Goal: Task Accomplishment & Management: Manage account settings

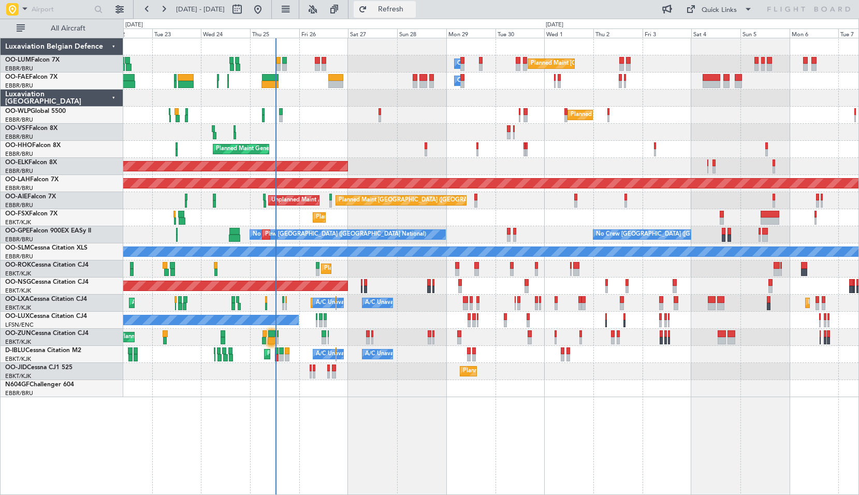
click at [413, 7] on span "Refresh" at bounding box center [391, 9] width 44 height 7
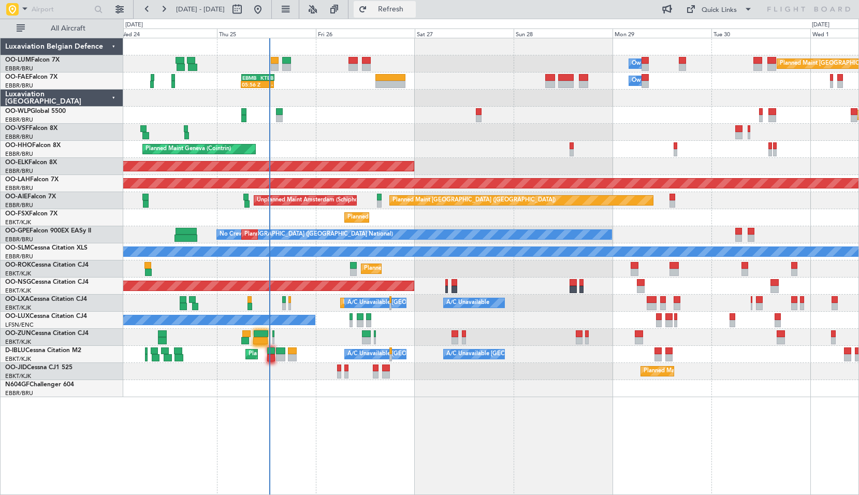
click at [416, 15] on button "Refresh" at bounding box center [385, 9] width 62 height 17
click at [351, 405] on div "Planned Maint [GEOGRAPHIC_DATA] ([GEOGRAPHIC_DATA] National) Owner [GEOGRAPHIC_…" at bounding box center [491, 266] width 736 height 457
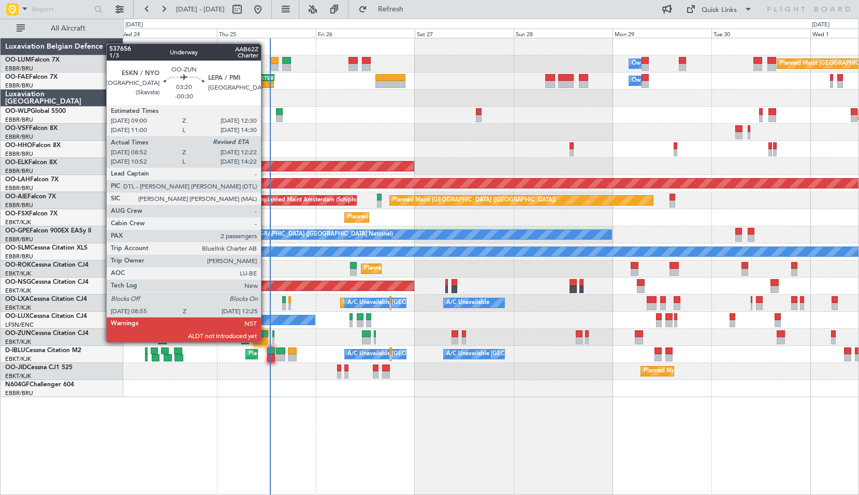
click at [266, 341] on div at bounding box center [260, 340] width 15 height 7
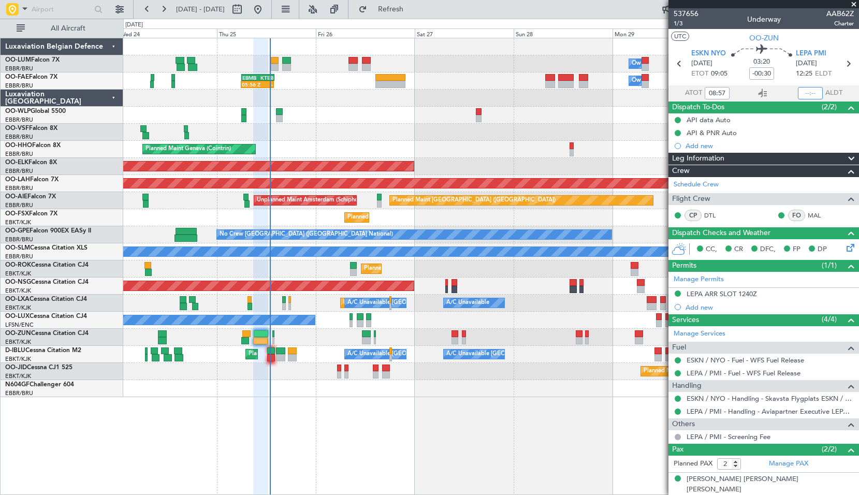
drag, startPoint x: 805, startPoint y: 89, endPoint x: 828, endPoint y: 92, distance: 23.0
click at [805, 89] on input "text" at bounding box center [810, 93] width 25 height 12
type input "12:13"
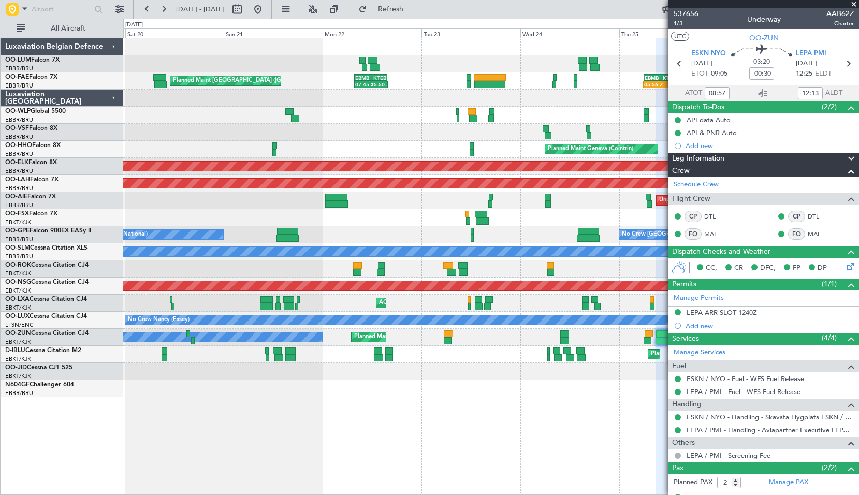
click at [594, 125] on div "Owner Melsbroek Air Base Planned Maint [GEOGRAPHIC_DATA] ([GEOGRAPHIC_DATA]) FZ…" at bounding box center [491, 217] width 736 height 359
click at [266, 13] on button at bounding box center [258, 9] width 17 height 17
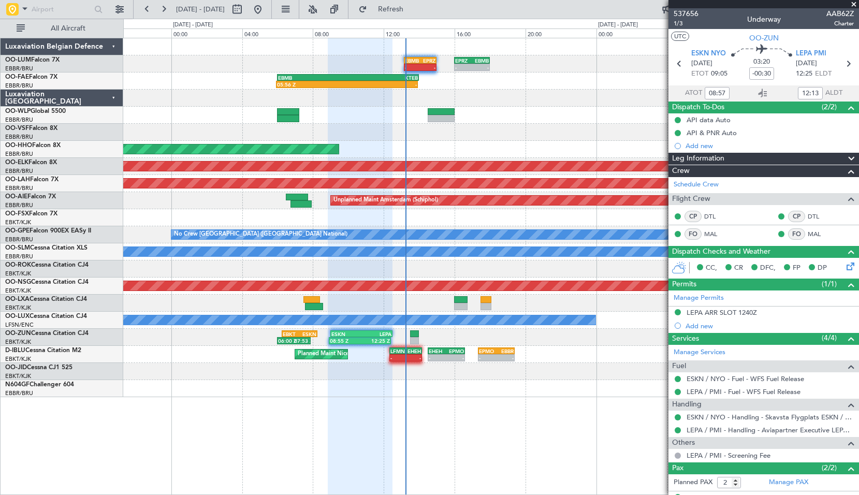
click at [427, 19] on div "- - EBMB 13:10 Z EPRZ 15:00 Z - - EPRZ 16:00 Z EBMB 18:00 Z - - EBMB 08:00 Z EY…" at bounding box center [429, 257] width 859 height 477
click at [413, 11] on span "Refresh" at bounding box center [391, 9] width 44 height 7
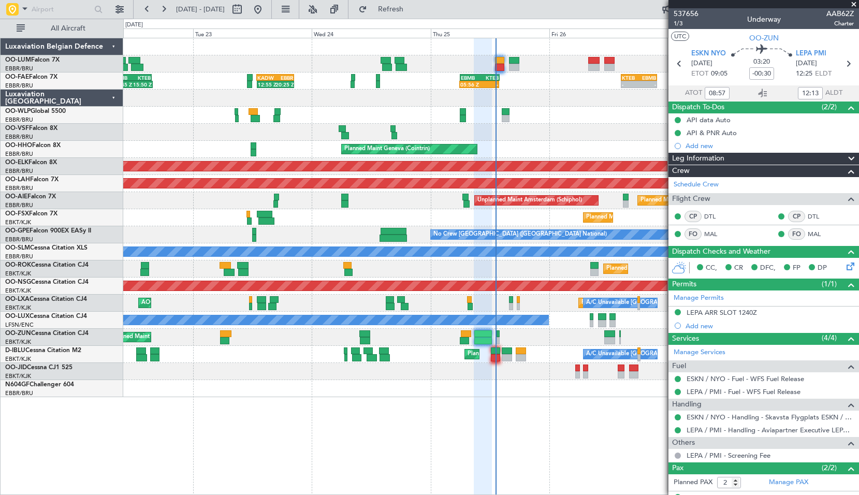
click at [546, 138] on div at bounding box center [491, 132] width 736 height 17
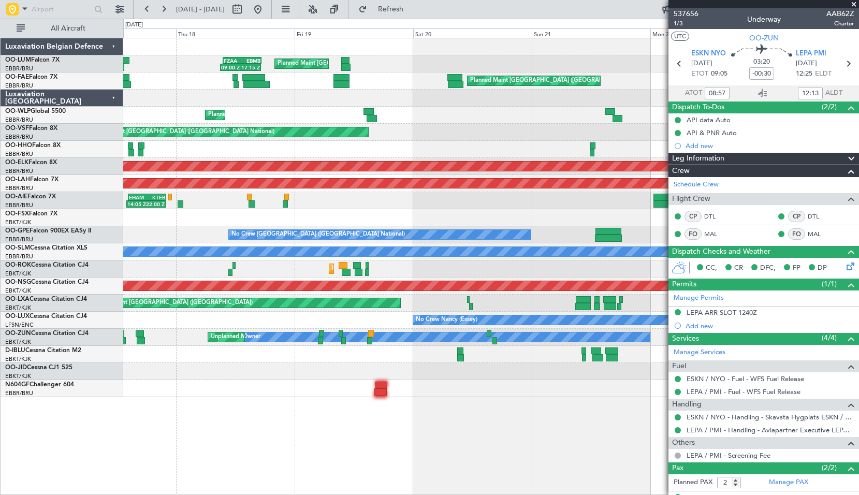
click at [848, 119] on fb-app "[DATE] - [DATE] Refresh Quick Links All Aircraft Planned Maint [GEOGRAPHIC_DATA…" at bounding box center [429, 251] width 859 height 487
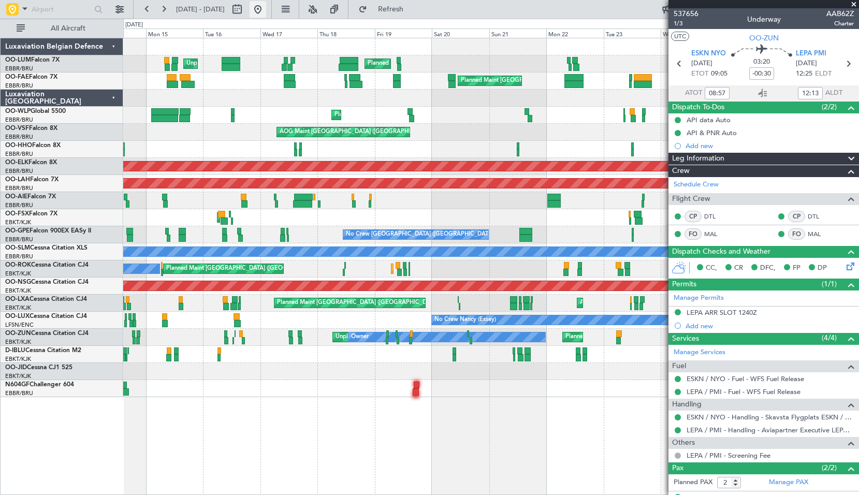
click at [266, 13] on button at bounding box center [258, 9] width 17 height 17
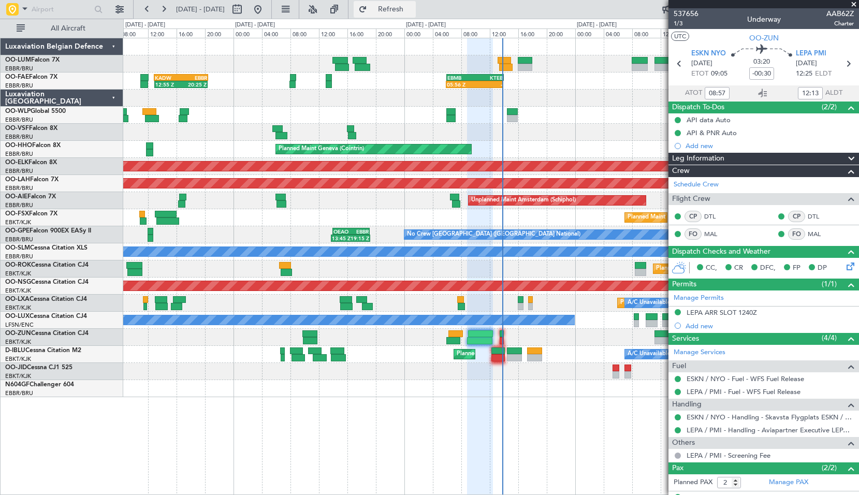
click at [413, 8] on span "Refresh" at bounding box center [391, 9] width 44 height 7
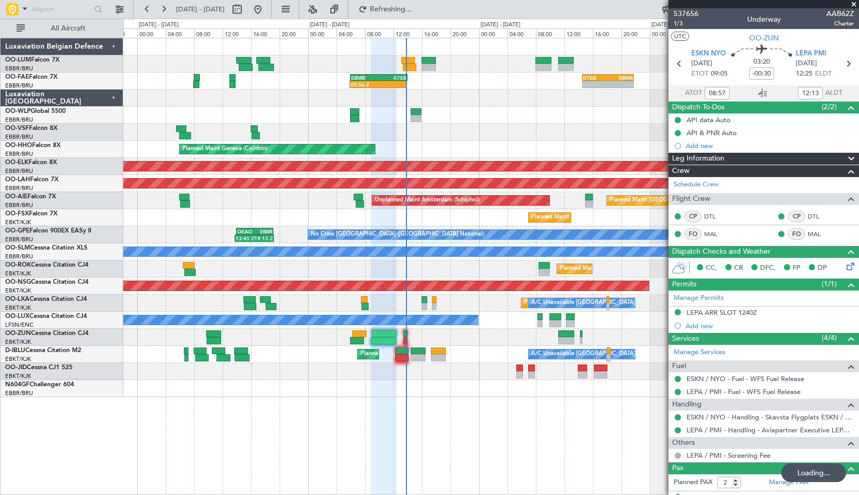
click at [476, 436] on div "Owner Melsbroek Air Base 05:56 Z - EBMB 06:00 Z KTEB 14:00 Z - - KTEB 14:35 Z E…" at bounding box center [491, 266] width 736 height 457
click at [394, 7] on button "Refresh" at bounding box center [385, 9] width 62 height 17
click at [491, 413] on div "Owner Melsbroek Air Base 05:56 Z 14:01 Z EBMB 06:00 Z KTEB 14:00 Z - - KTEB 14:…" at bounding box center [491, 266] width 736 height 457
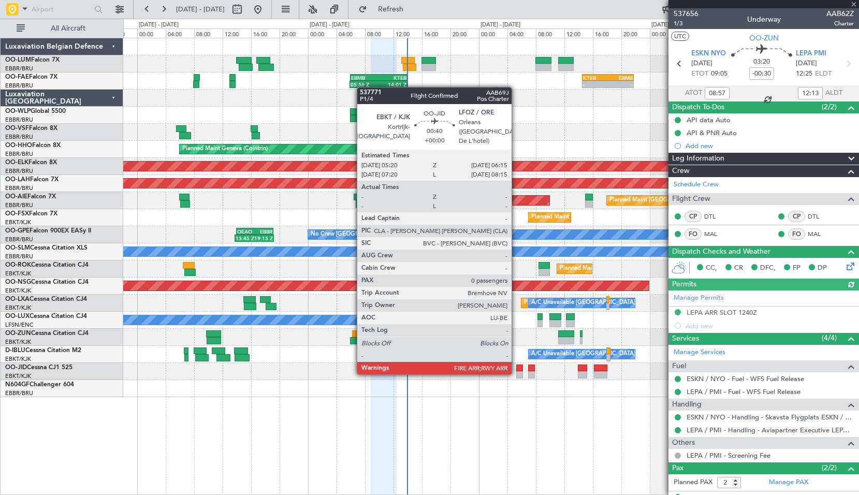
click at [516, 373] on div at bounding box center [519, 374] width 7 height 7
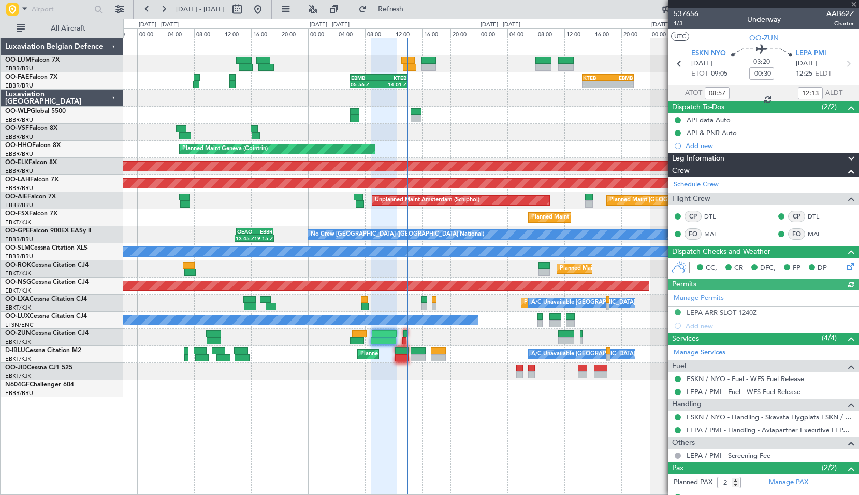
click at [521, 394] on div at bounding box center [491, 388] width 736 height 17
type input "0"
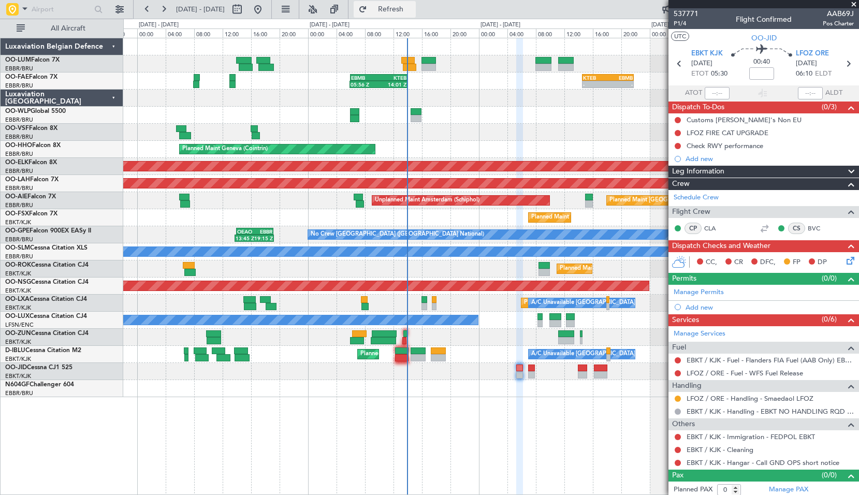
click at [413, 6] on span "Refresh" at bounding box center [391, 9] width 44 height 7
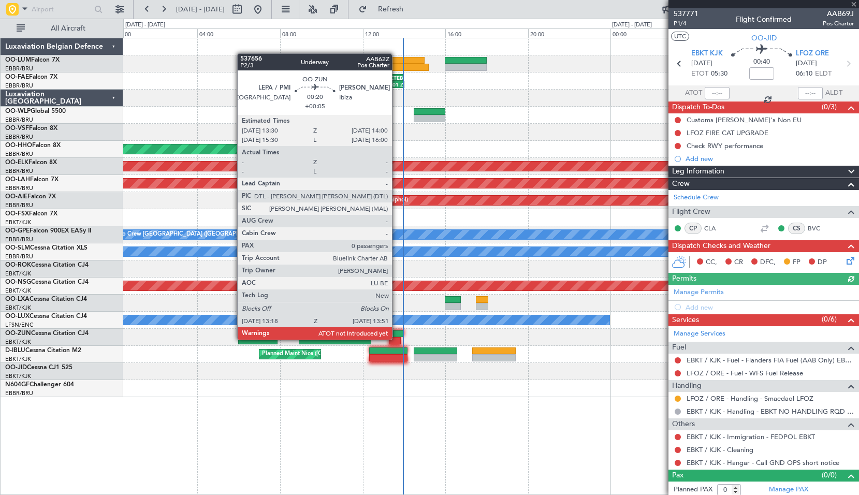
click at [397, 339] on div at bounding box center [394, 340] width 11 height 7
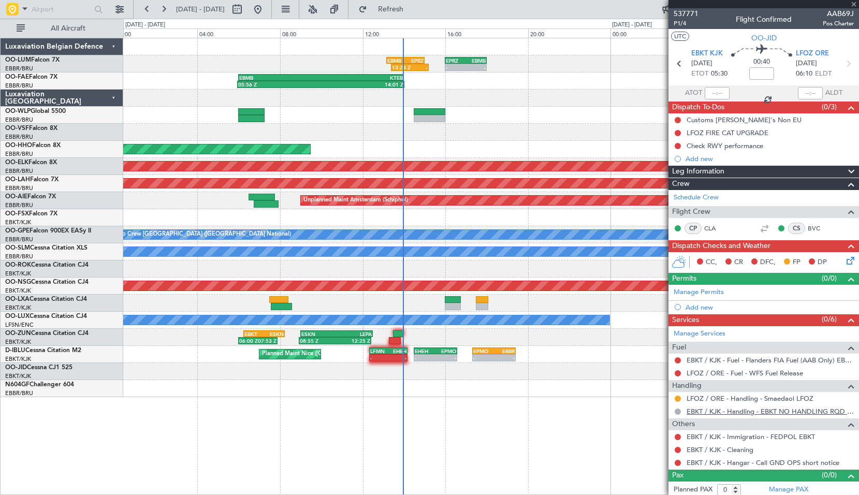
type input "+00:05"
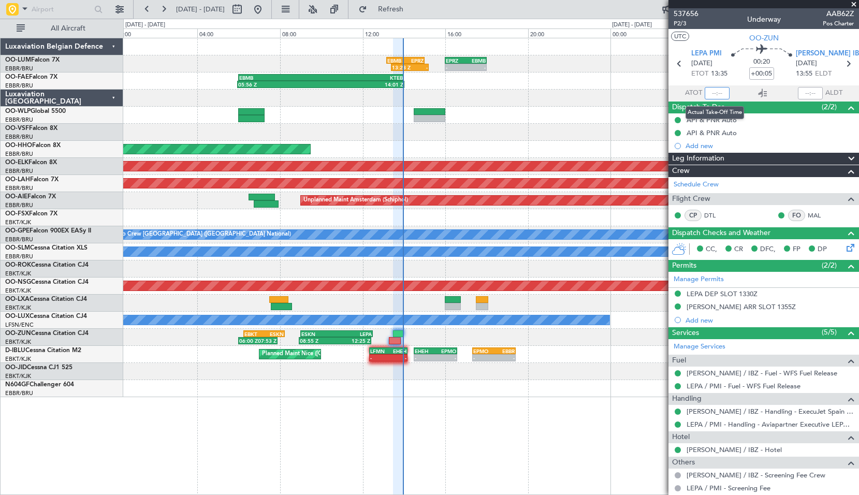
click at [723, 94] on input "text" at bounding box center [717, 93] width 25 height 12
type input "13:28"
click at [810, 95] on input "text" at bounding box center [810, 93] width 25 height 12
click at [616, 97] on div at bounding box center [491, 98] width 736 height 17
type input "13:48"
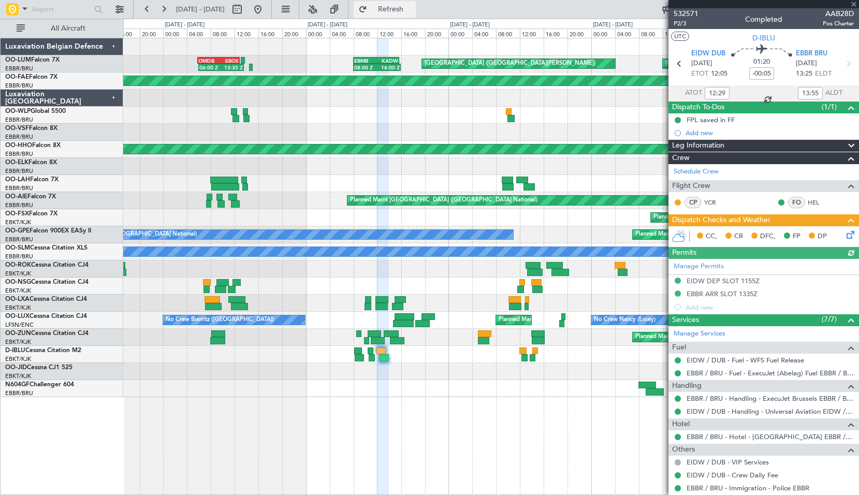
click at [396, 14] on button "Refresh" at bounding box center [385, 9] width 62 height 17
click at [808, 200] on link "HEL" at bounding box center [819, 202] width 23 height 9
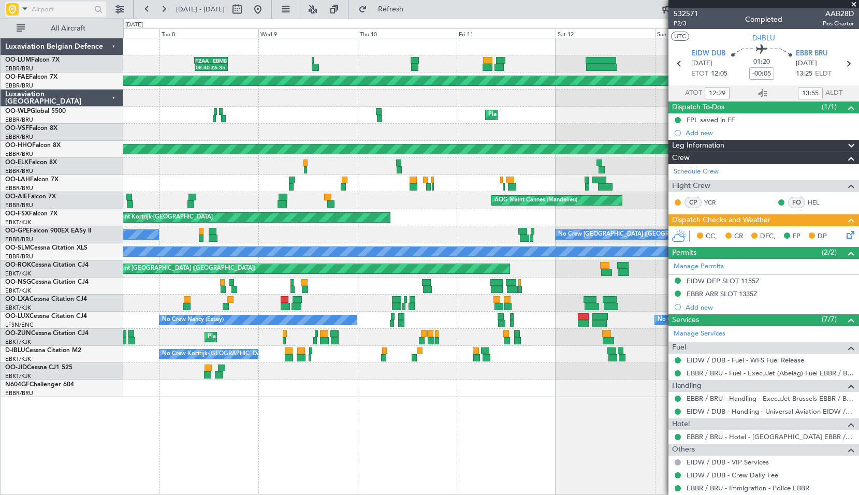
click at [22, 11] on span at bounding box center [25, 8] width 12 height 13
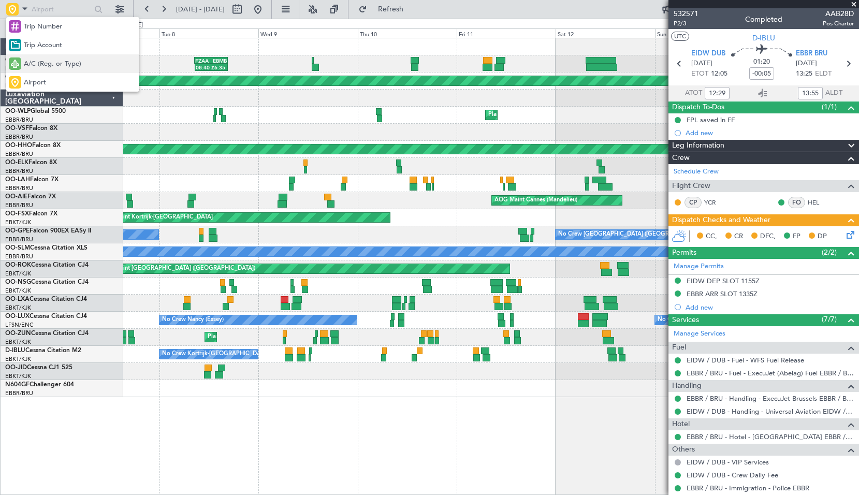
click at [44, 64] on span "A/C (Reg. or Type)" at bounding box center [52, 64] width 57 height 10
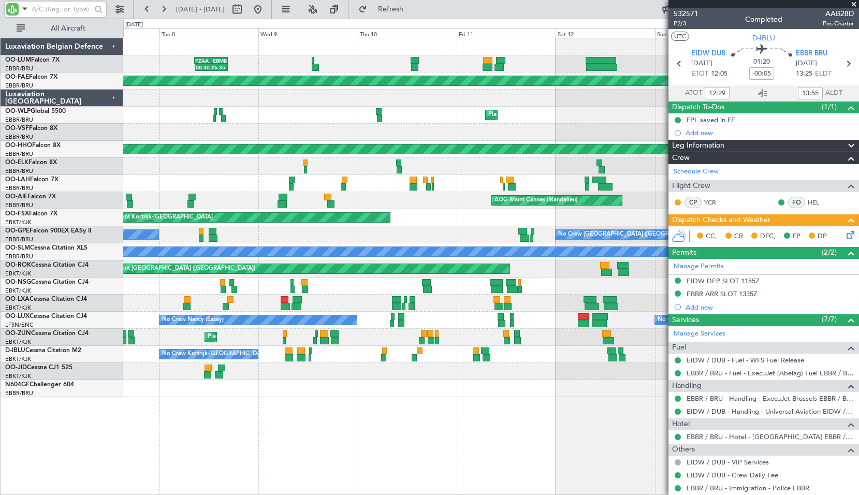
click at [46, 10] on input "text" at bounding box center [62, 10] width 60 height 16
click at [46, 10] on input "a" at bounding box center [62, 10] width 60 height 16
type input "aie"
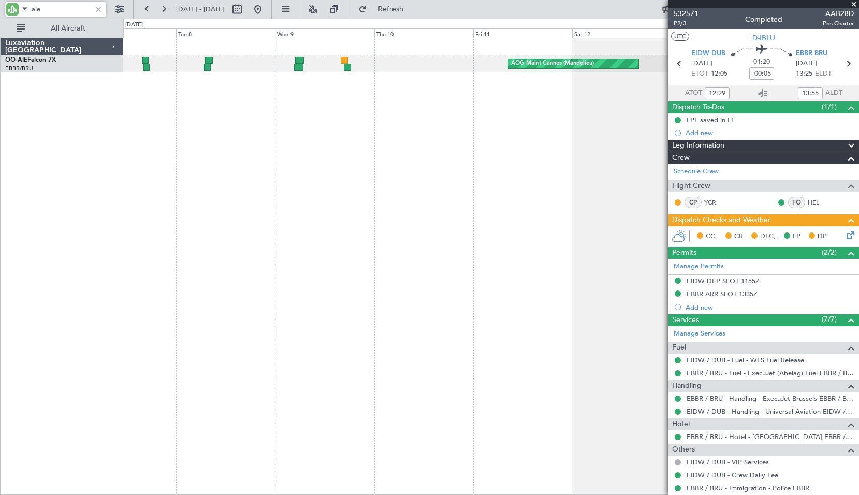
click at [340, 170] on div "Planned Maint Brussels (Brussels National) AOG Maint Cannes (Mandelieu) Planned…" at bounding box center [491, 266] width 736 height 457
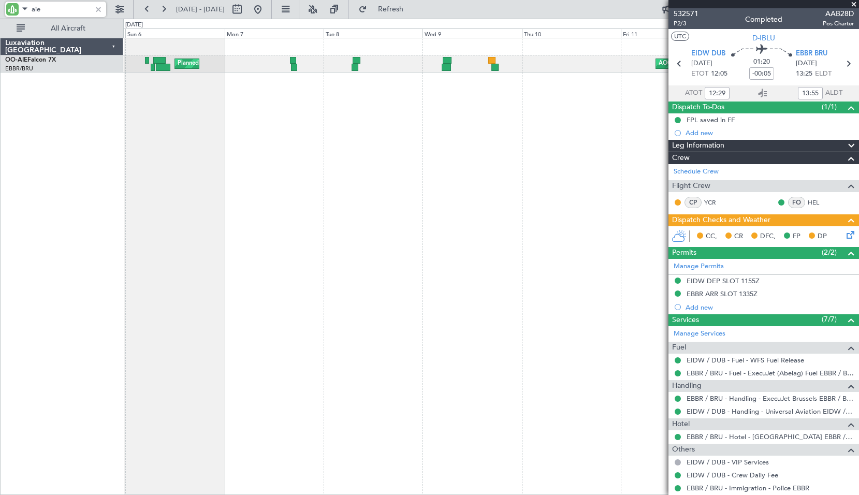
click at [357, 116] on div "AOG Maint Cannes (Mandelieu) Planned Maint Paris (Le Bourget) Planned Maint Bru…" at bounding box center [491, 266] width 736 height 457
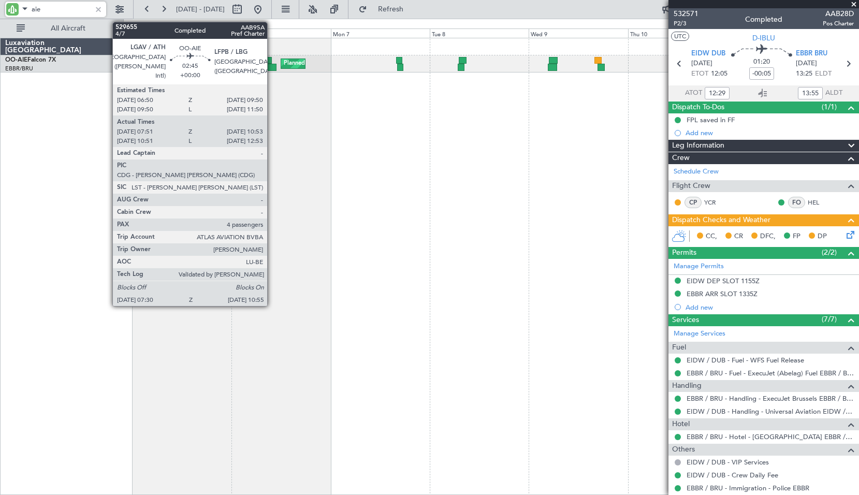
click at [272, 66] on div at bounding box center [269, 67] width 15 height 7
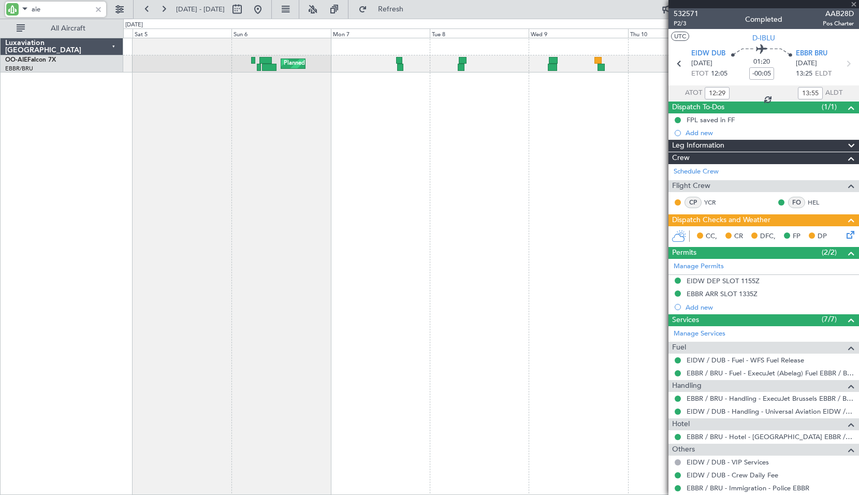
type input "08:01"
type input "10:48"
type input "4"
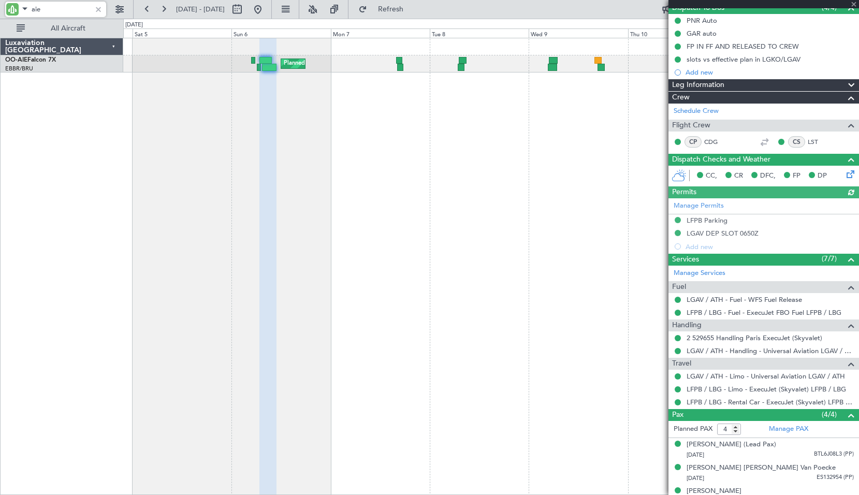
scroll to position [104, 0]
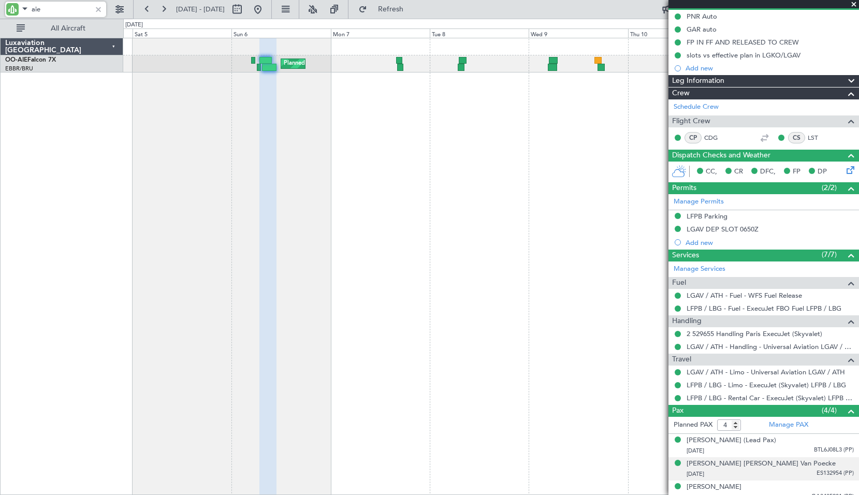
type input "aie"
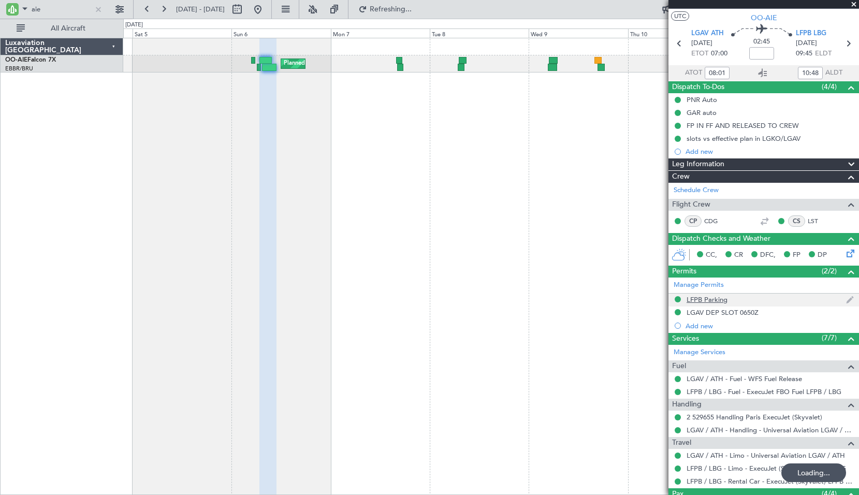
scroll to position [0, 0]
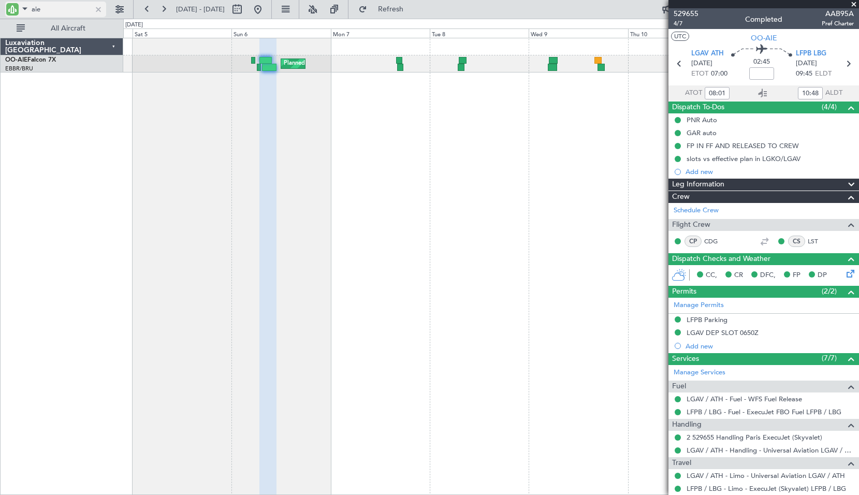
click at [99, 13] on div at bounding box center [98, 9] width 11 height 11
type input "aie"
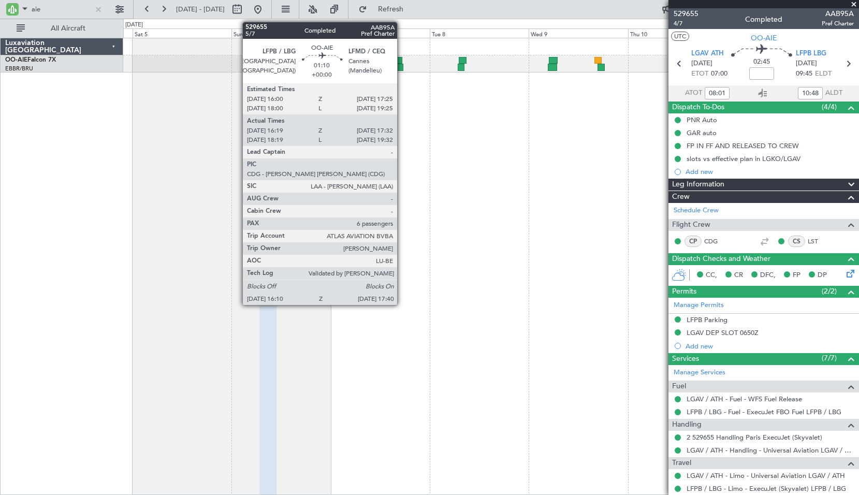
click at [402, 60] on div at bounding box center [399, 60] width 6 height 7
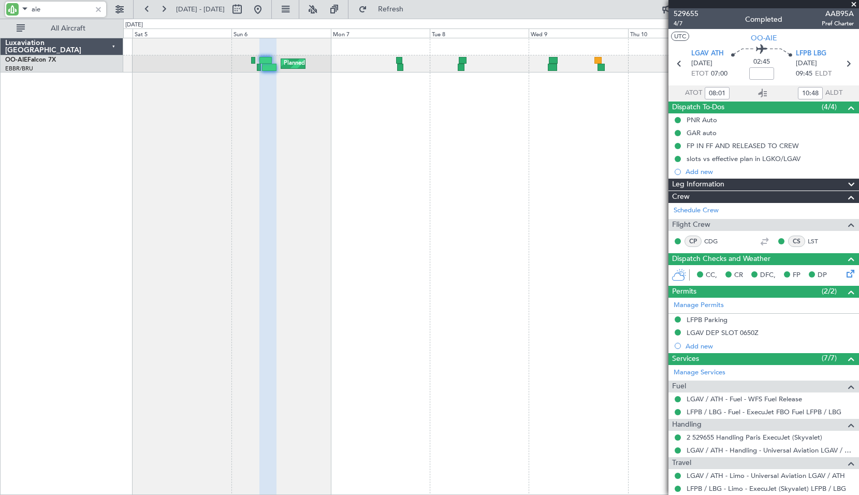
click at [455, 140] on div "AOG Maint Cannes (Mandelieu) Planned Maint Paris (Le Bourget)" at bounding box center [491, 266] width 736 height 457
type input "16:29"
type input "17:27"
type input "6"
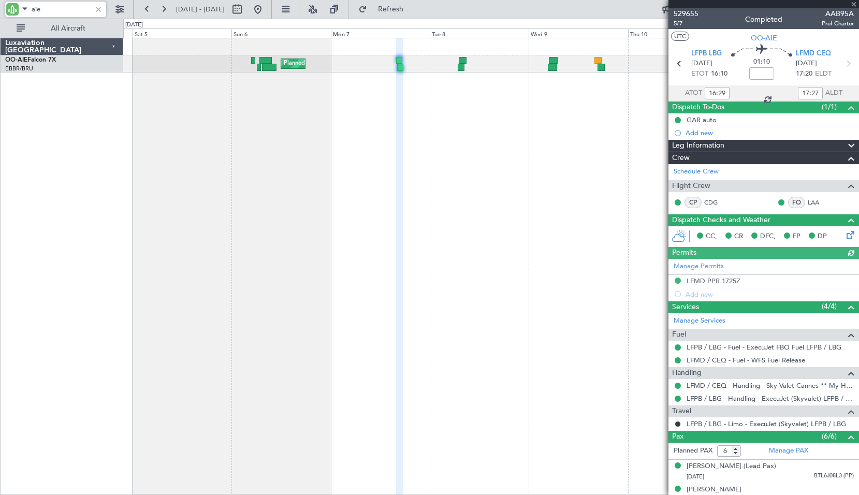
type input "18:29"
type input "19:27"
type input "16:29"
type input "17:27"
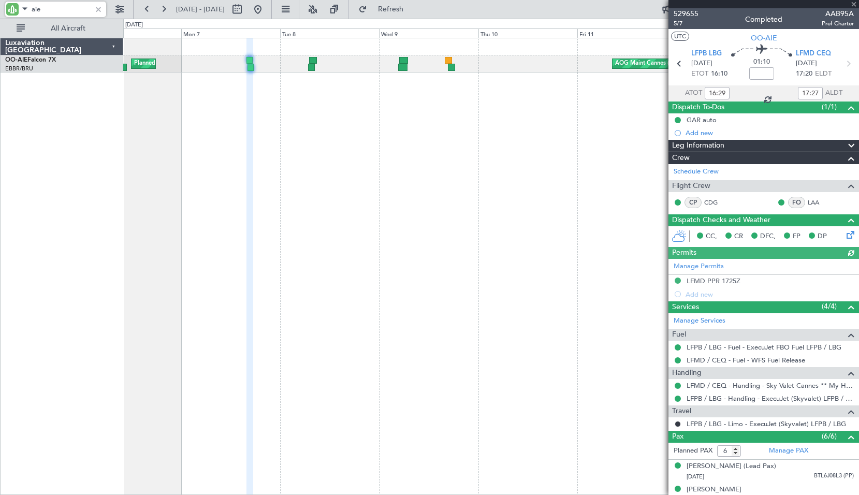
click at [392, 158] on div "AOG Maint Cannes (Mandelieu) Planned Maint Paris (Le Bourget) Planned Maint Bru…" at bounding box center [491, 266] width 736 height 457
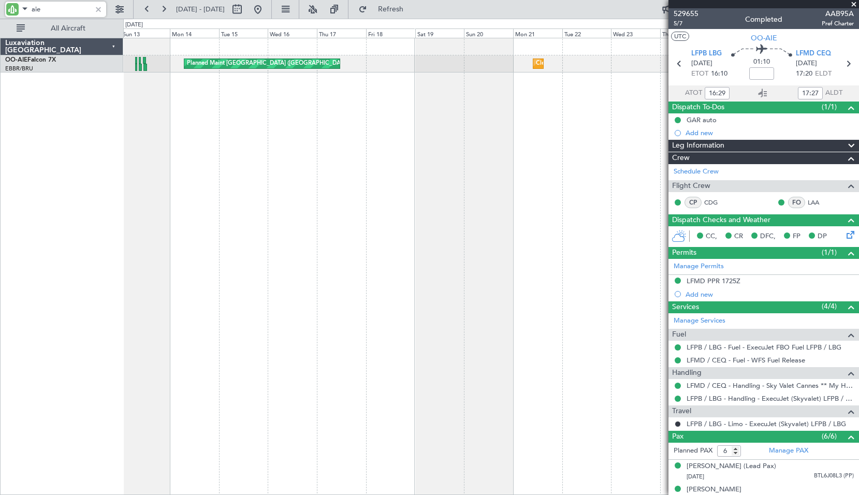
click at [0, 250] on html ":::: x aie 05 Jul 2025 - 20 Jul 2025 Refresh Quick Links All Aircraft Planned M…" at bounding box center [429, 247] width 859 height 495
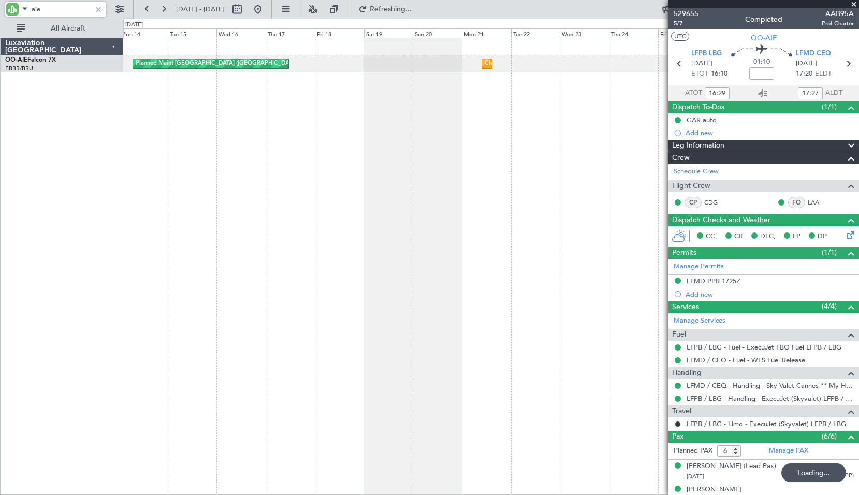
click at [410, 173] on div "Planned Maint Brussels (Brussels National) Cleaning Brussels (Brussels National…" at bounding box center [491, 266] width 736 height 457
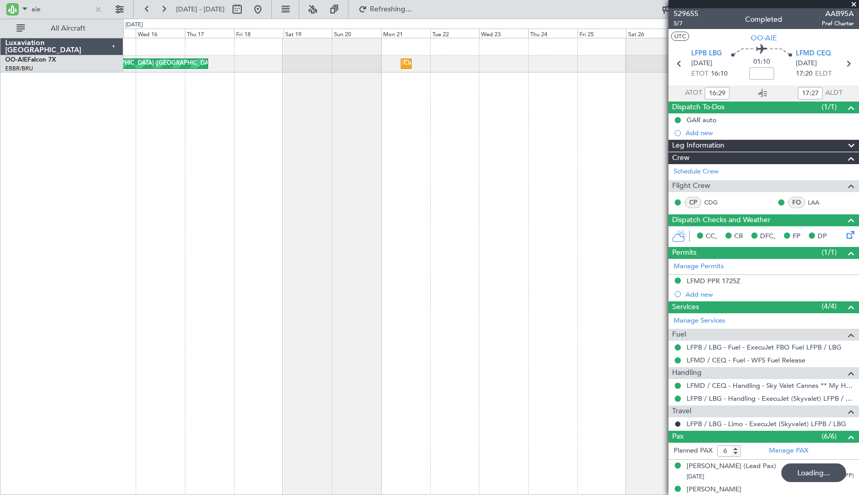
click at [856, 2] on span at bounding box center [854, 4] width 10 height 9
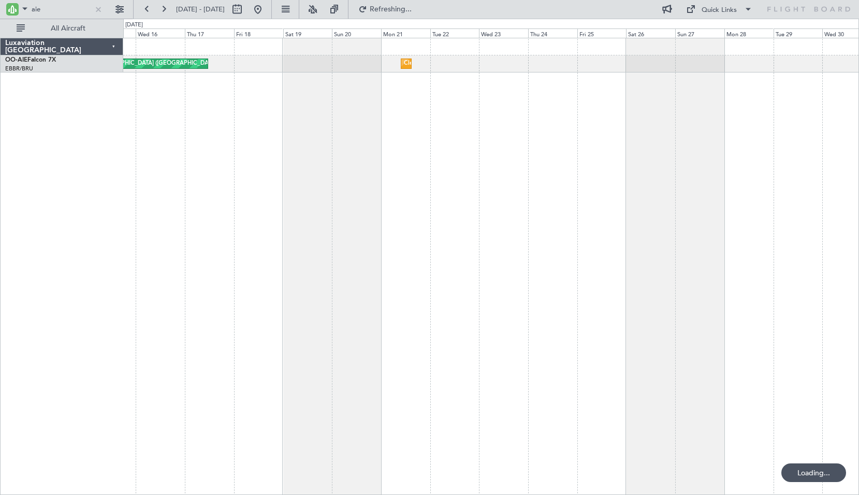
type input "0"
click at [266, 3] on button at bounding box center [258, 9] width 17 height 17
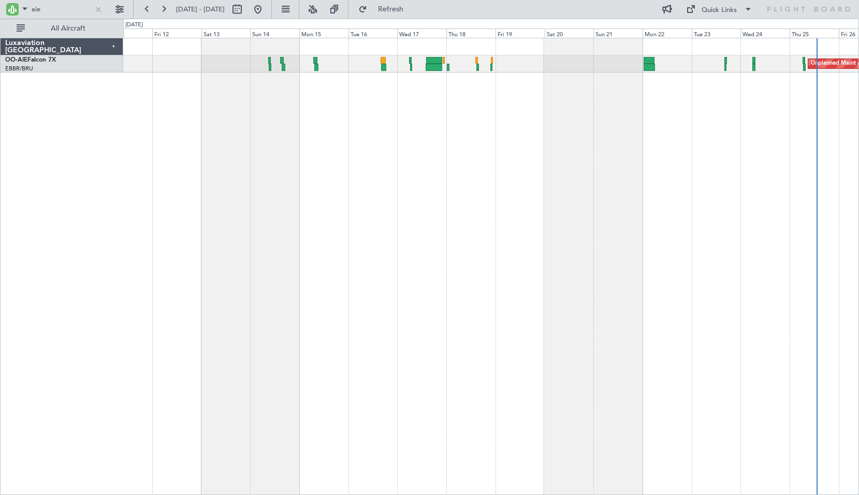
click at [559, 143] on div "Unplanned Maint Amsterdam (Schiphol) Planned Maint London (Farnborough)" at bounding box center [491, 266] width 736 height 457
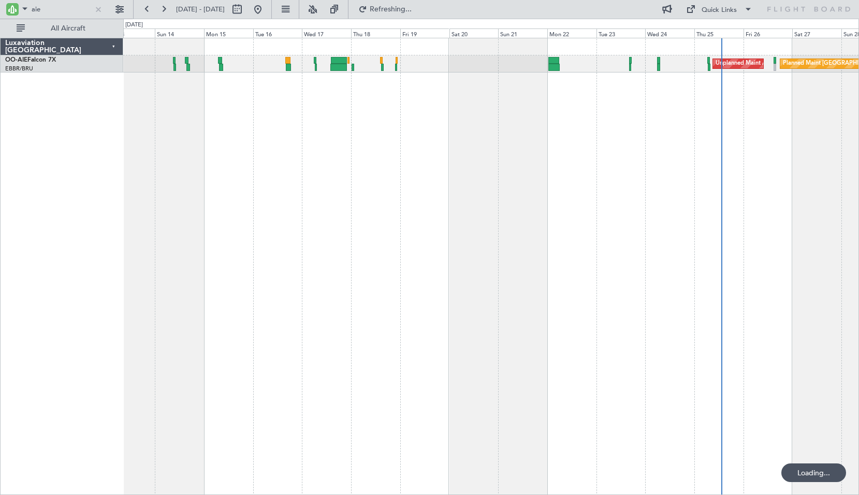
click at [576, 102] on div "Unplanned Maint Amsterdam (Schiphol) Planned Maint London (Farnborough)" at bounding box center [491, 266] width 736 height 457
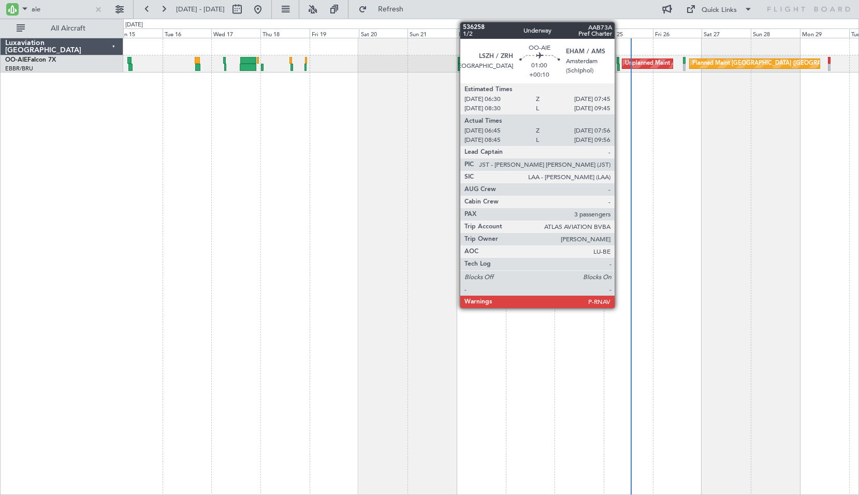
click at [619, 64] on div at bounding box center [618, 67] width 3 height 7
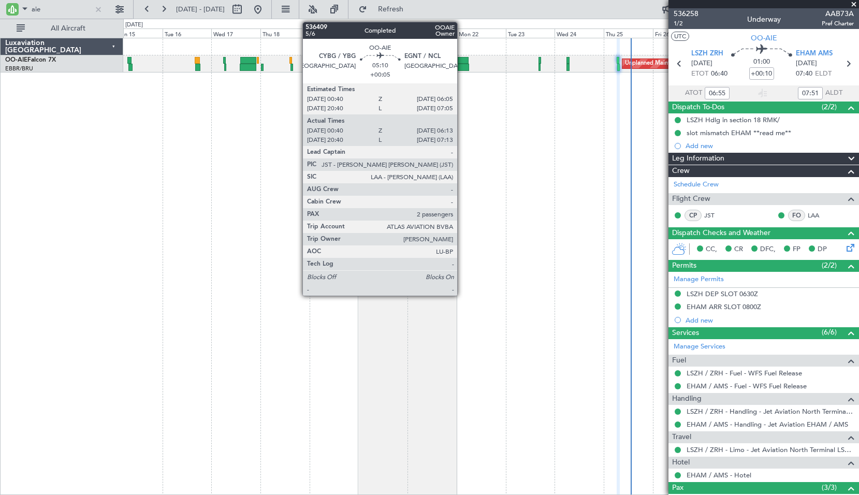
click at [462, 62] on div at bounding box center [463, 60] width 11 height 7
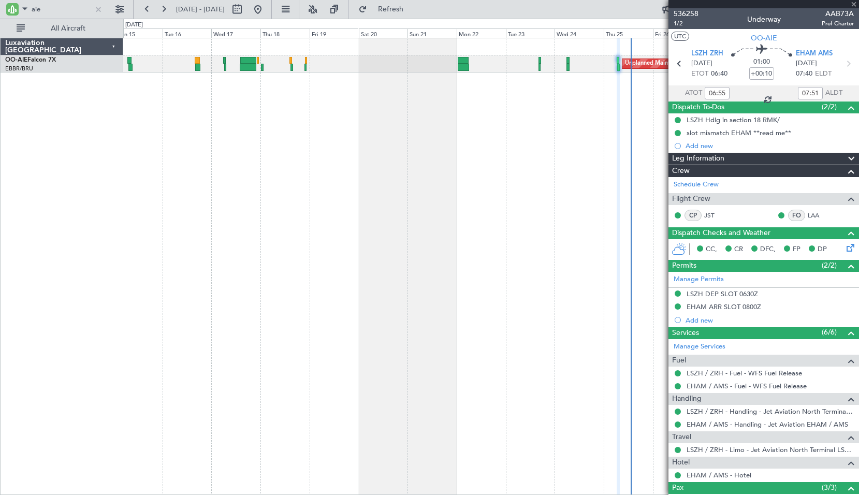
click at [456, 121] on div "Planned Maint London (Farnborough) Unplanned Maint Amsterdam (Schiphol) Planned…" at bounding box center [491, 266] width 736 height 457
type input "+00:05"
type input "00:50"
type input "06:08"
type input "2"
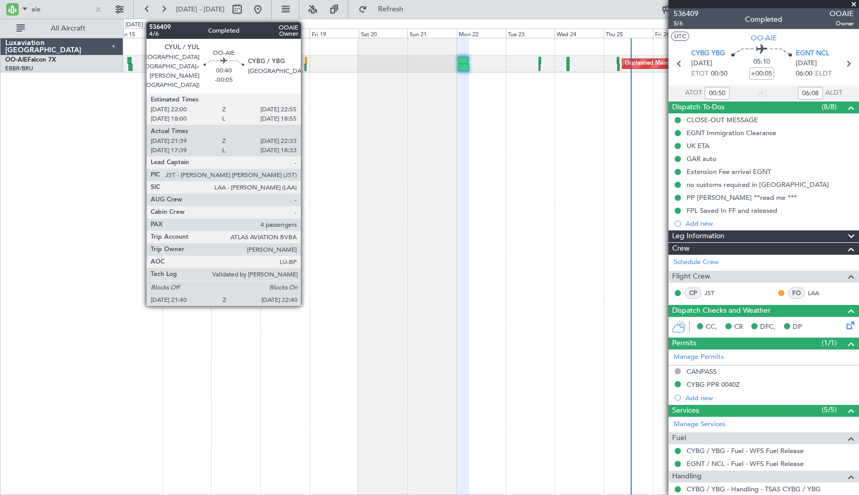
click at [306, 61] on div at bounding box center [306, 60] width 2 height 7
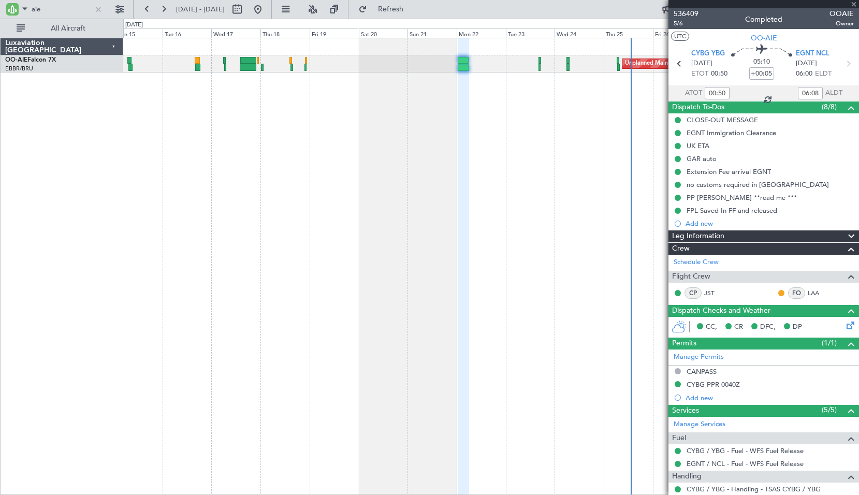
type input "-00:05"
type input "21:49"
type input "22:28"
type input "4"
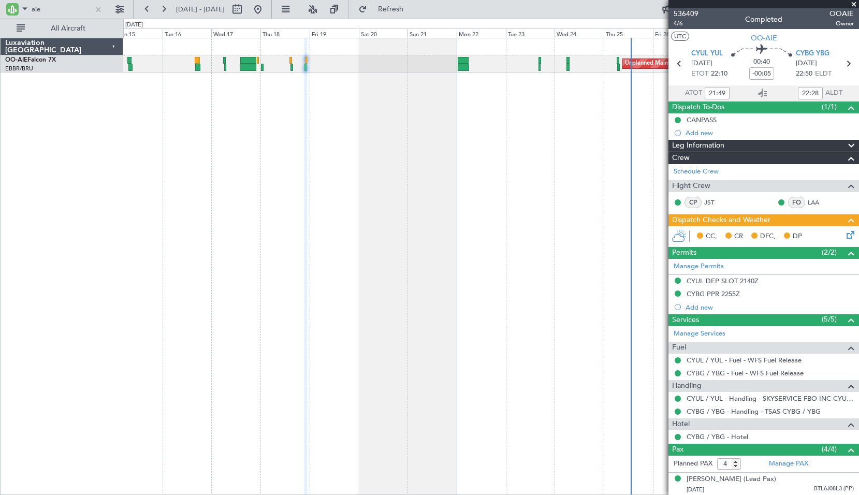
click at [261, 135] on div "Planned Maint London (Farnborough) Unplanned Maint Amsterdam (Schiphol) Planned…" at bounding box center [491, 266] width 736 height 457
